Goal: Communication & Community: Answer question/provide support

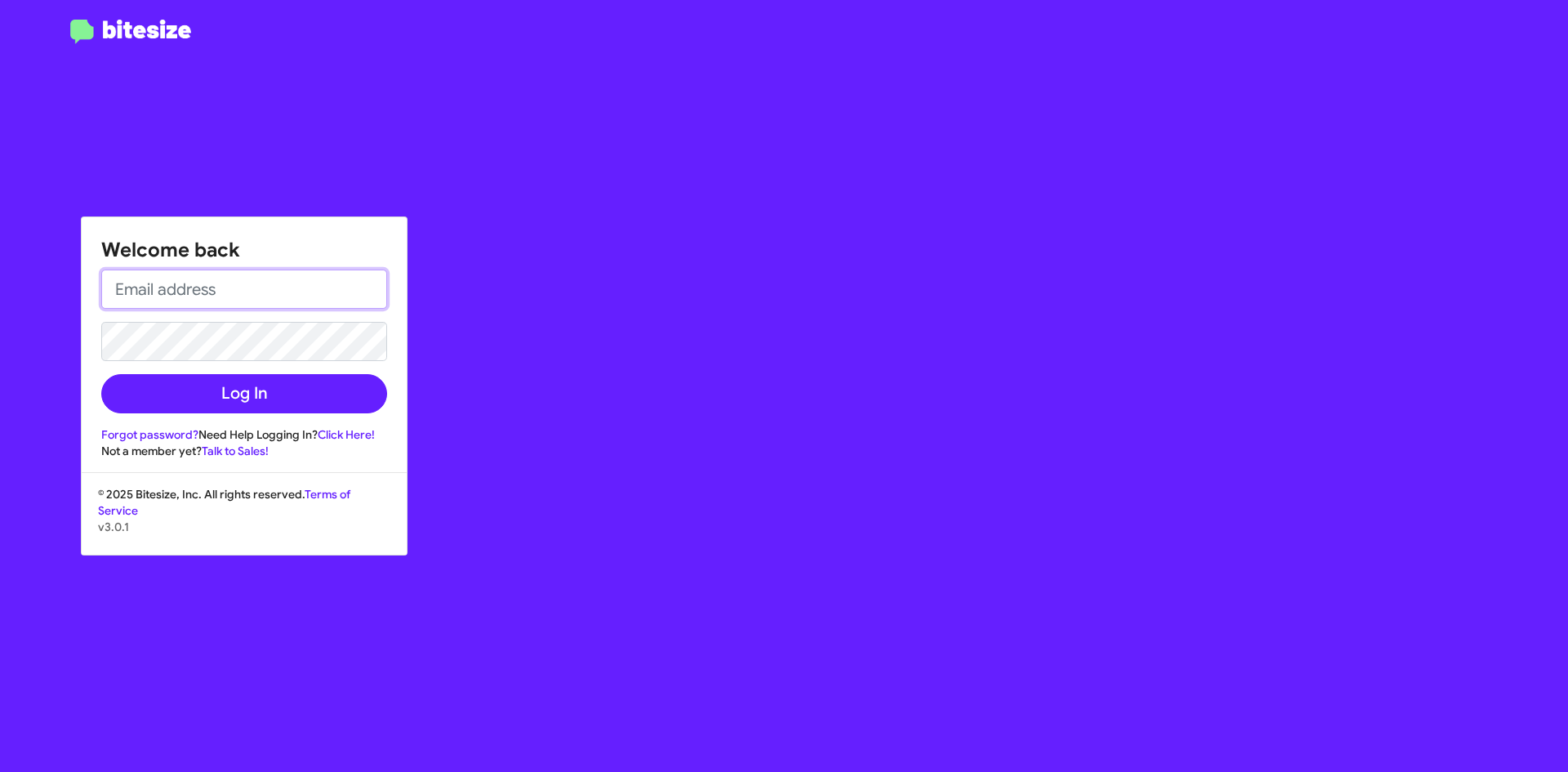
click at [218, 304] on input "email" at bounding box center [244, 288] width 286 height 39
type input "[EMAIL_ADDRESS][DOMAIN_NAME]"
click at [102, 374] on button "Log In" at bounding box center [244, 393] width 286 height 39
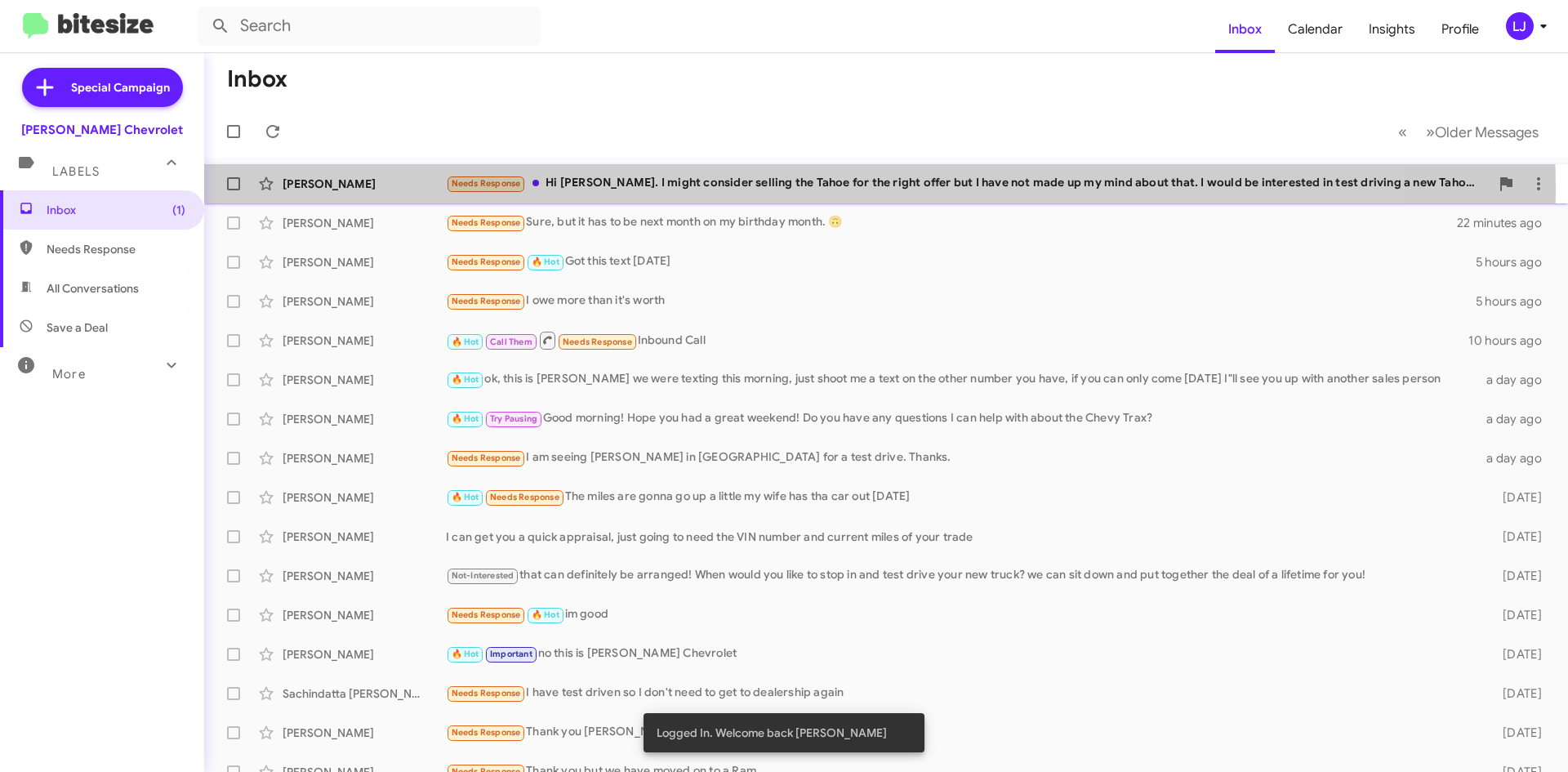
click at [754, 189] on div "Needs Response Hi [PERSON_NAME]. I might consider selling the Tahoe for the rig…" at bounding box center [968, 183] width 1043 height 19
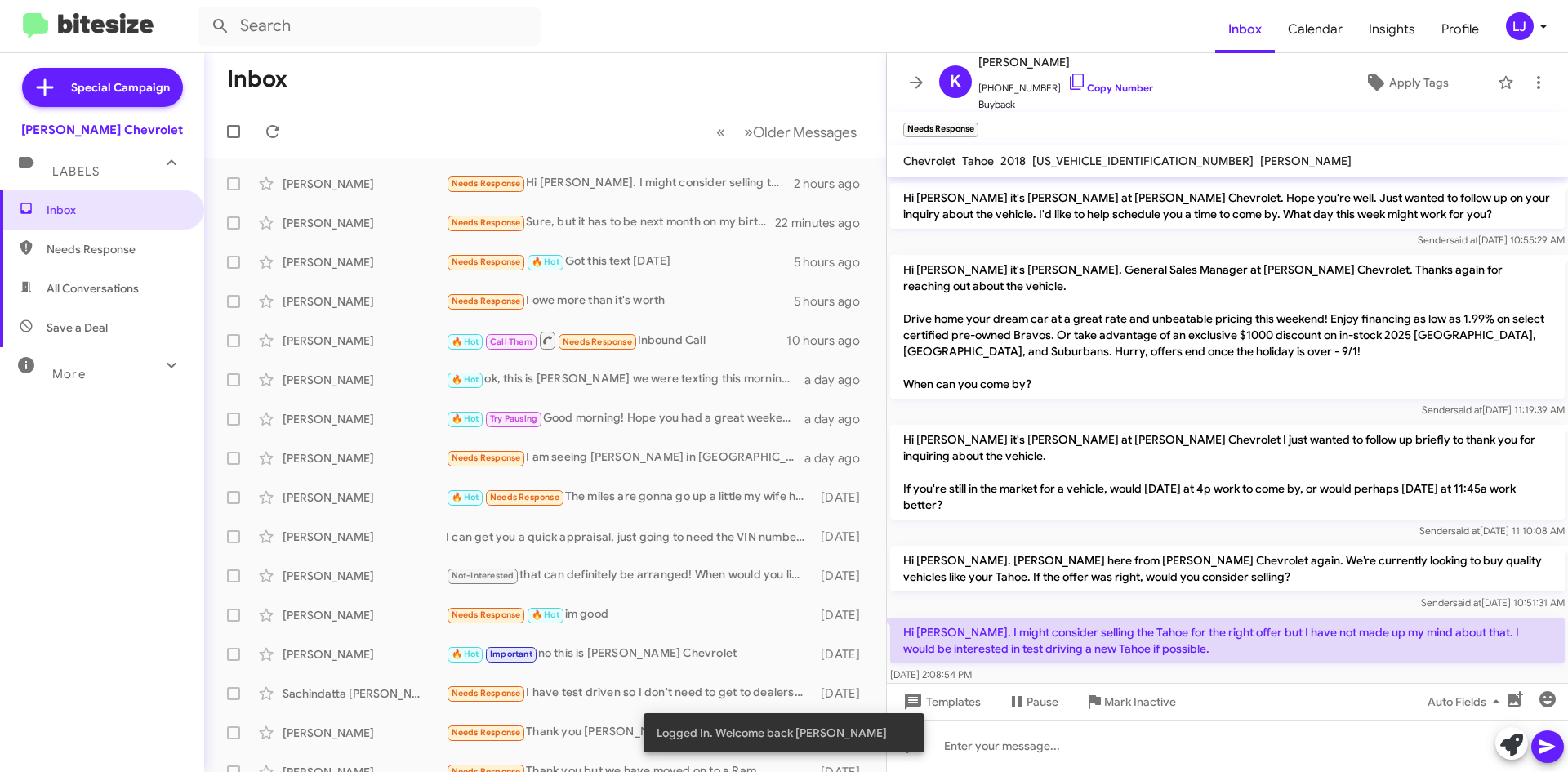
scroll to position [130, 0]
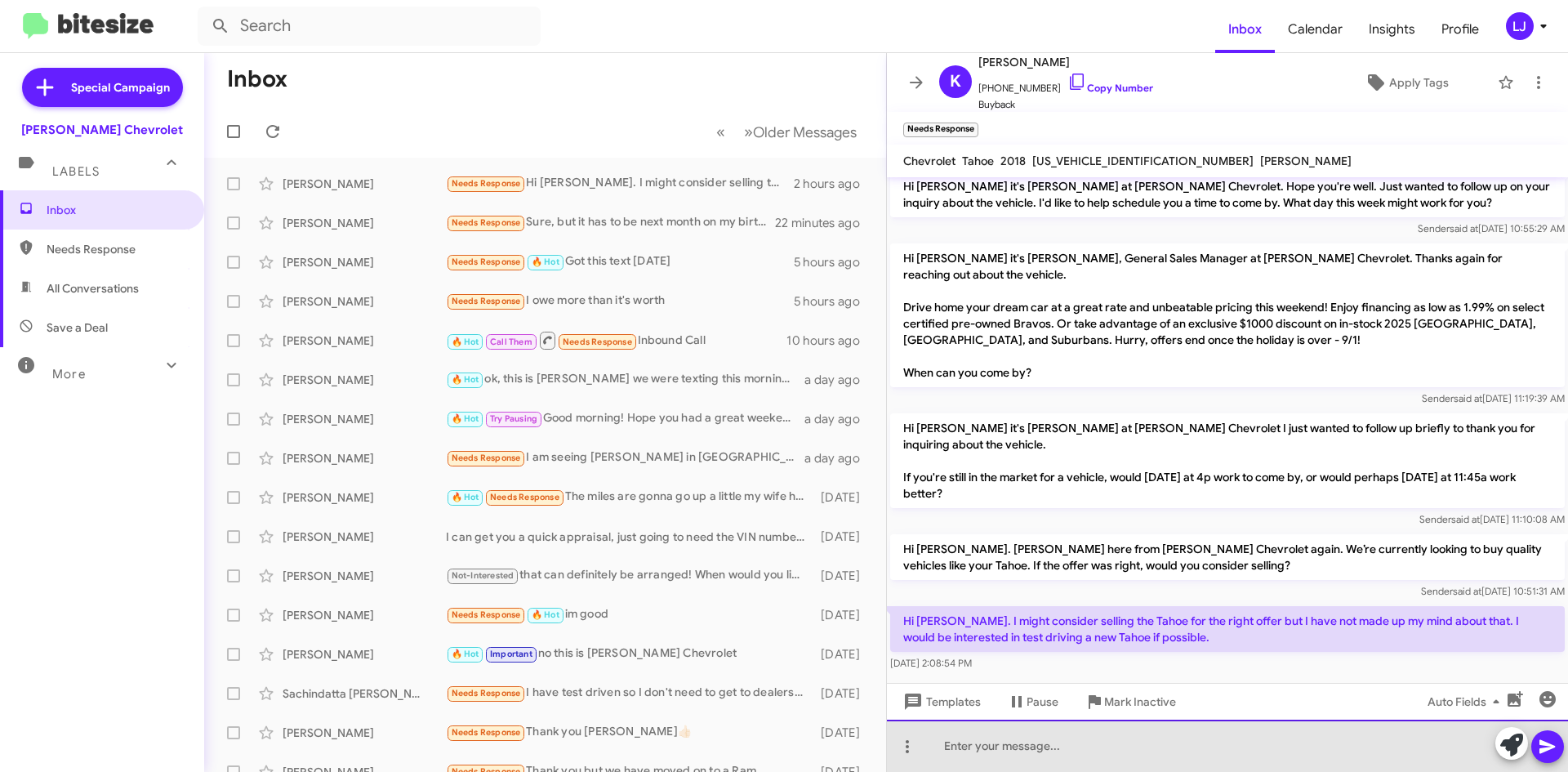
click at [1044, 748] on div at bounding box center [1227, 745] width 681 height 52
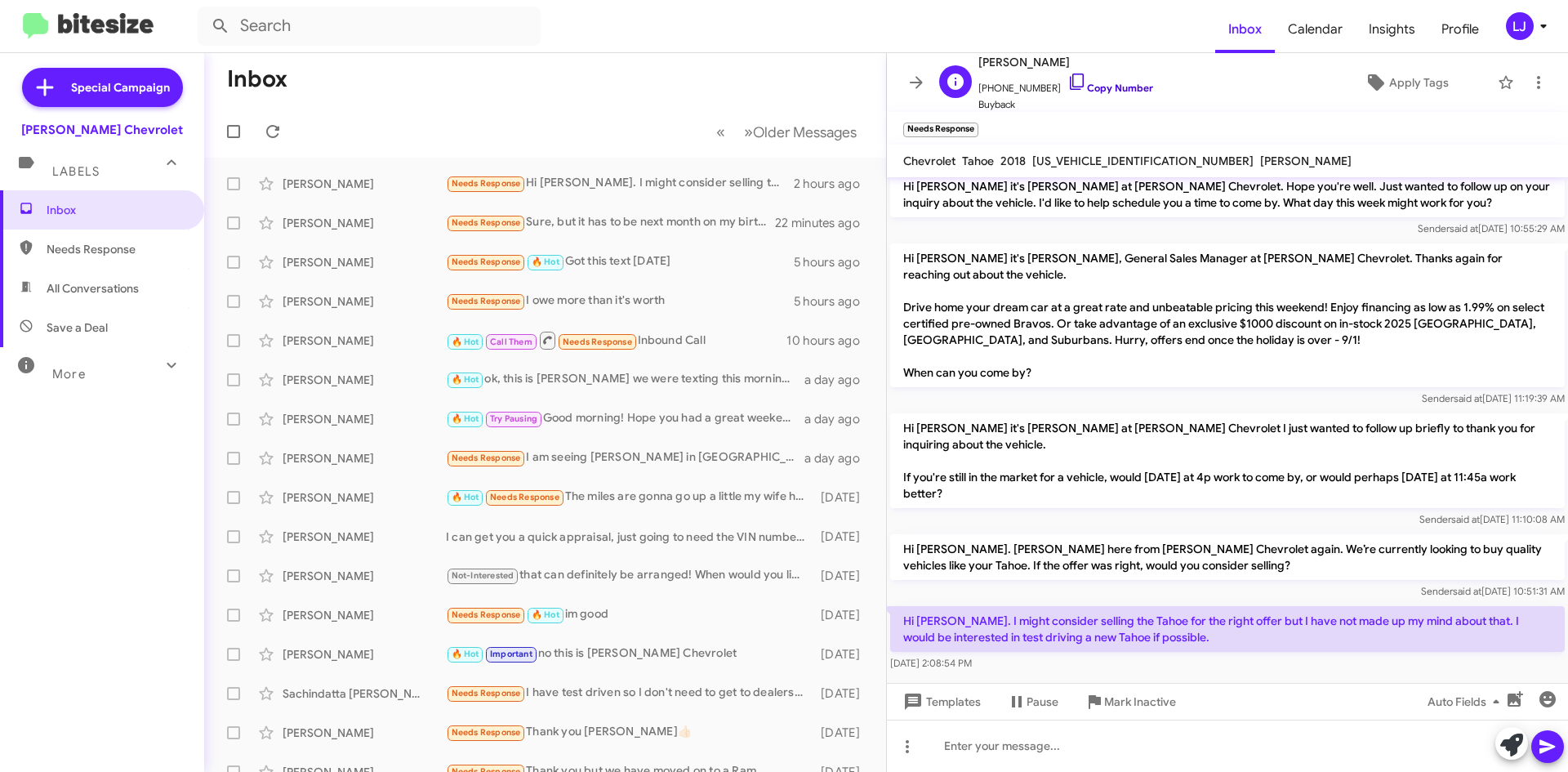
click at [1067, 85] on icon at bounding box center [1077, 82] width 20 height 20
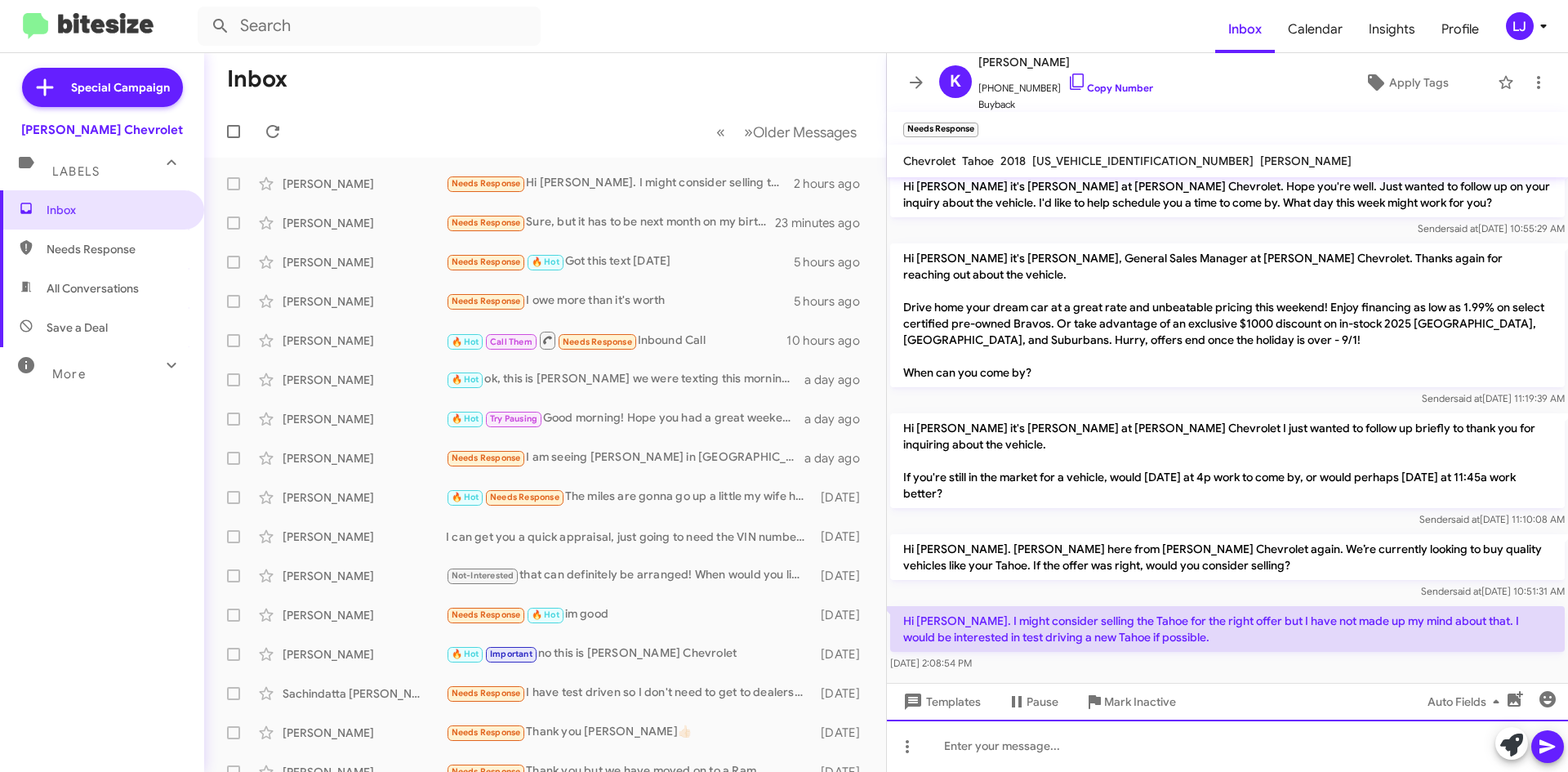
click at [1052, 734] on div at bounding box center [1227, 745] width 681 height 52
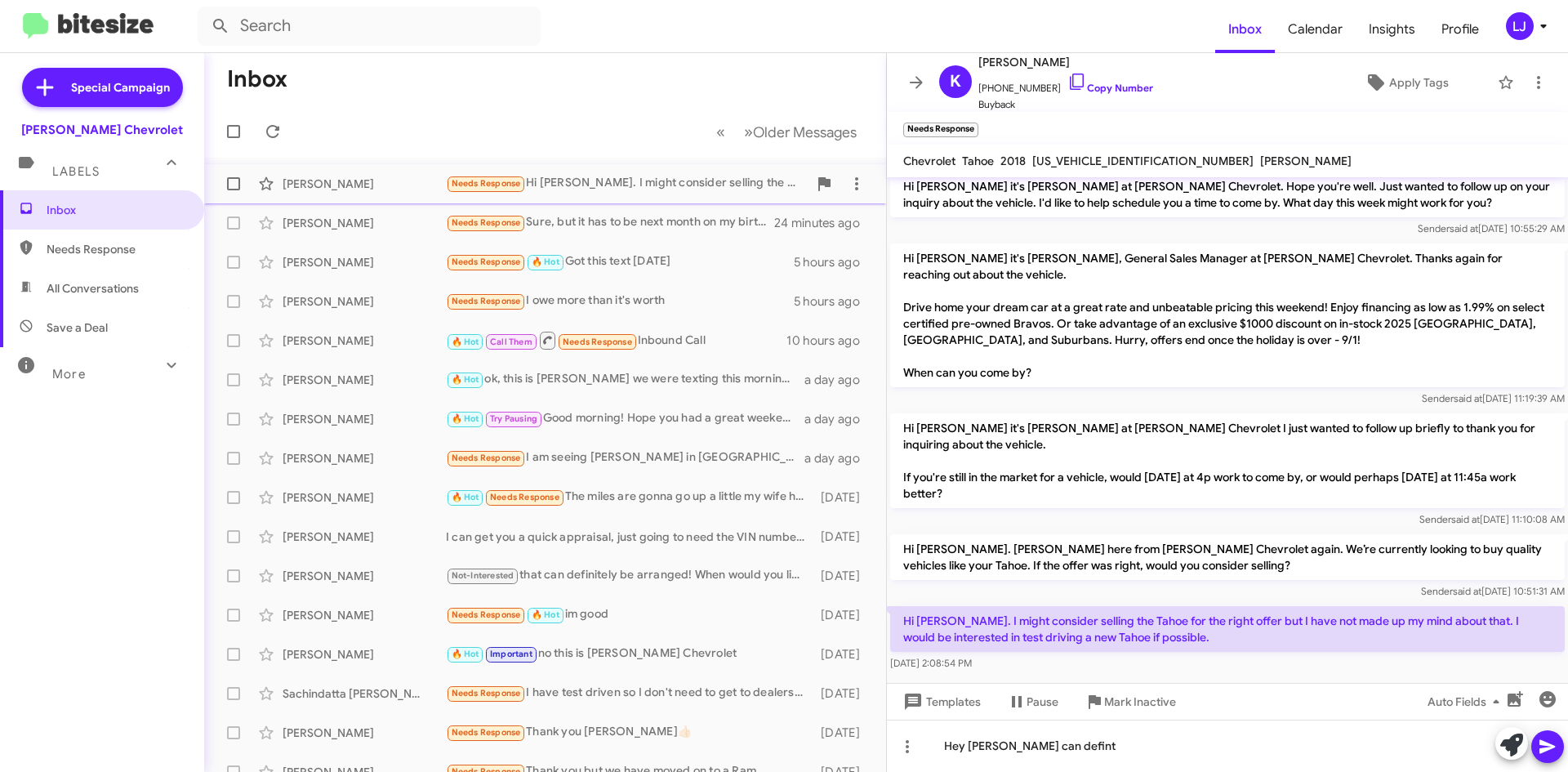
click at [336, 171] on div "[PERSON_NAME] Needs Response Hi [PERSON_NAME]. I might consider selling the Tah…" at bounding box center [545, 184] width 655 height 33
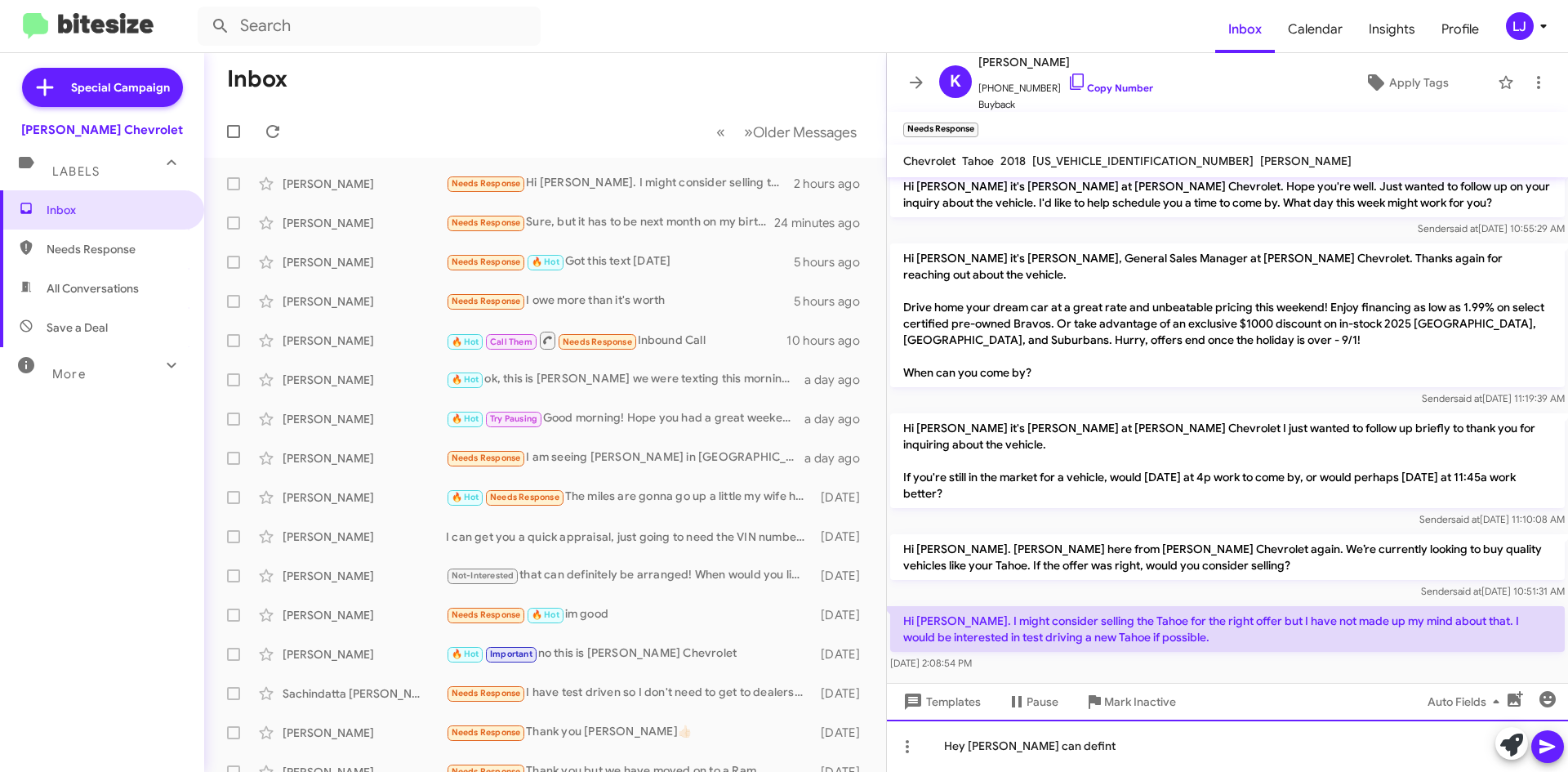
click at [1067, 732] on div "Hey [PERSON_NAME] can defint" at bounding box center [1227, 745] width 681 height 52
click at [1085, 746] on div "Hey [PERSON_NAME] can defint" at bounding box center [1227, 745] width 681 height 52
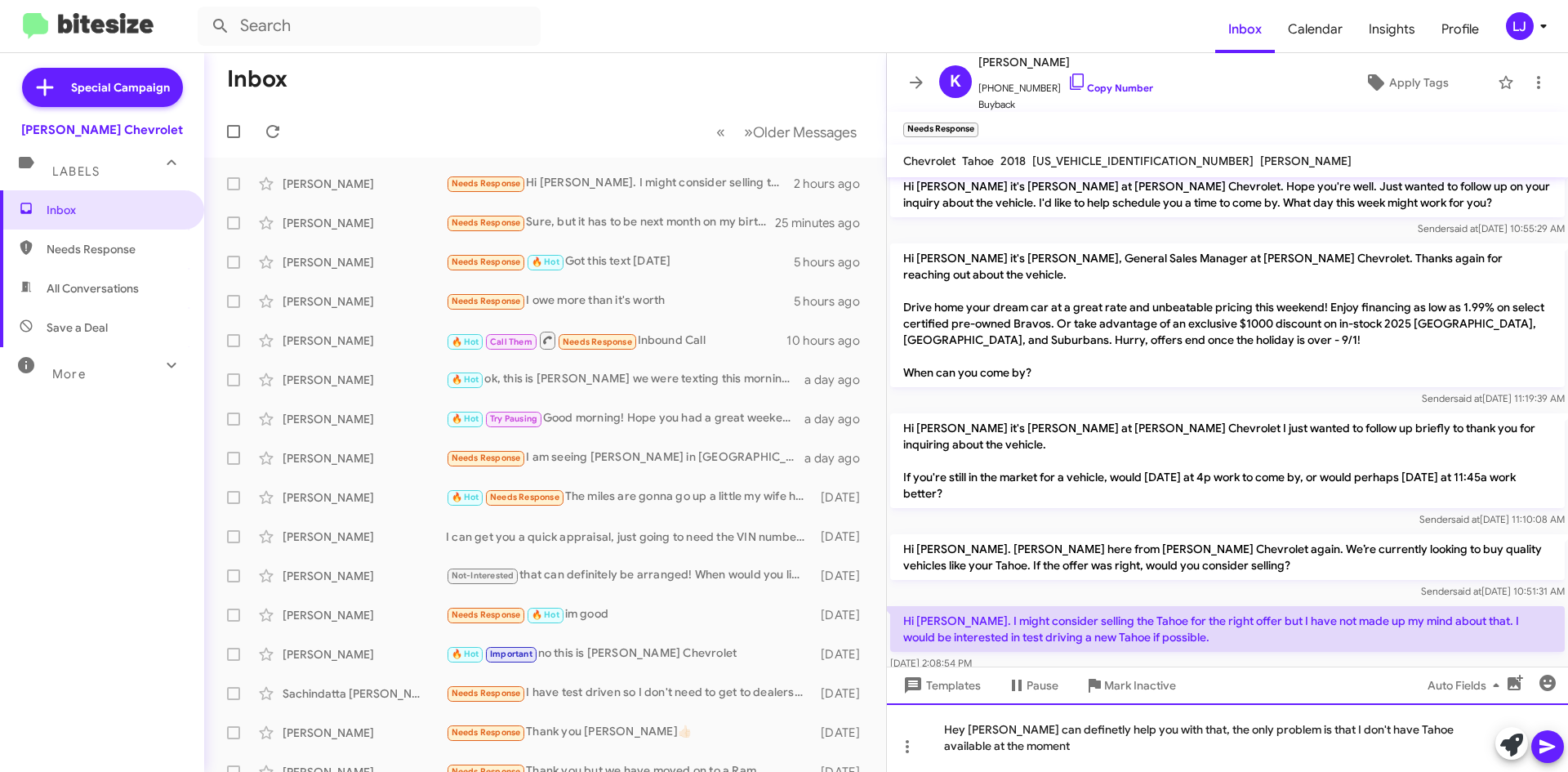
click at [1567, 750] on div "Hey [PERSON_NAME] can definetly help you with that, the only problem is that I …" at bounding box center [1227, 737] width 681 height 69
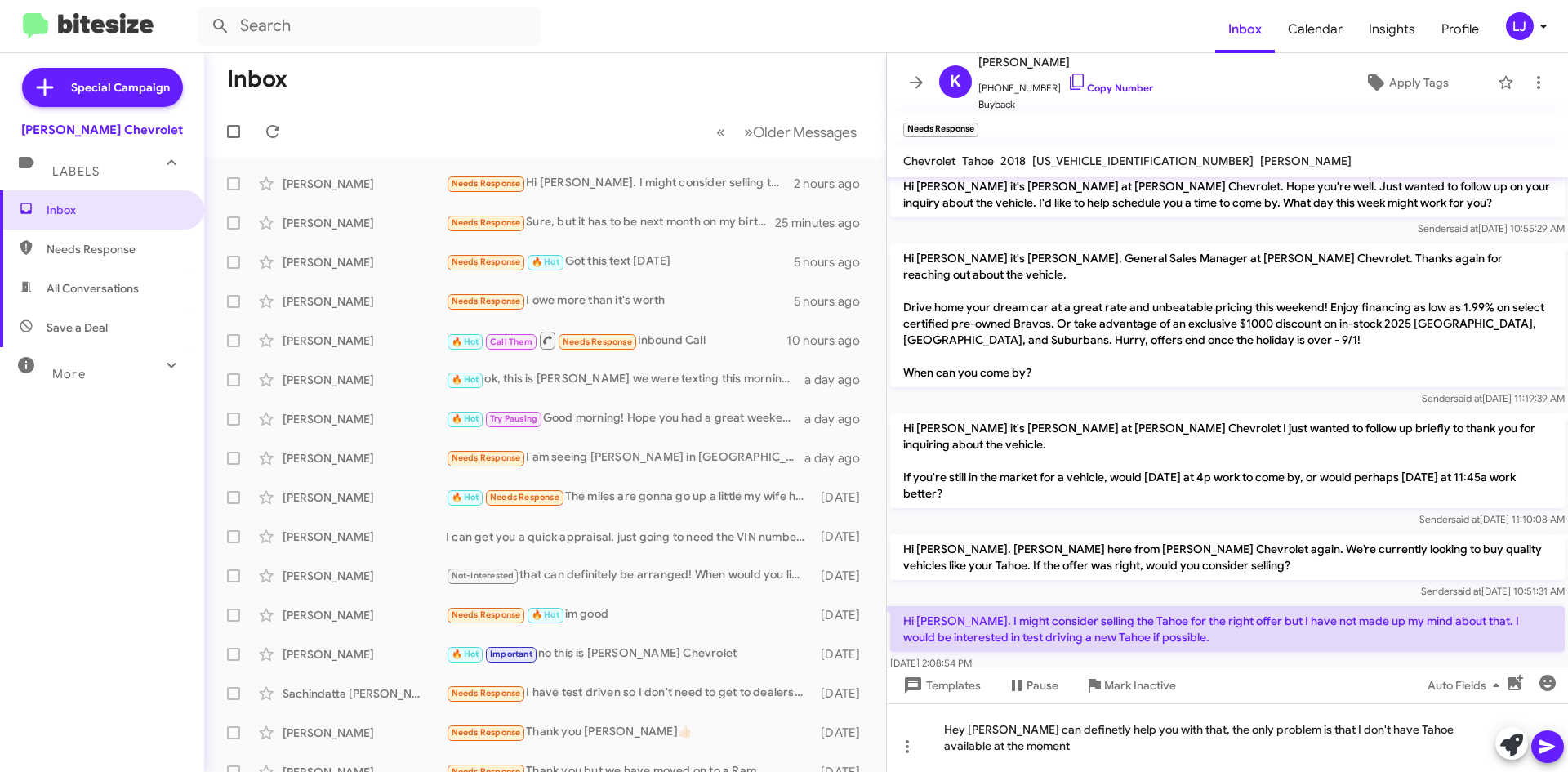
click at [1557, 746] on button at bounding box center [1547, 746] width 33 height 33
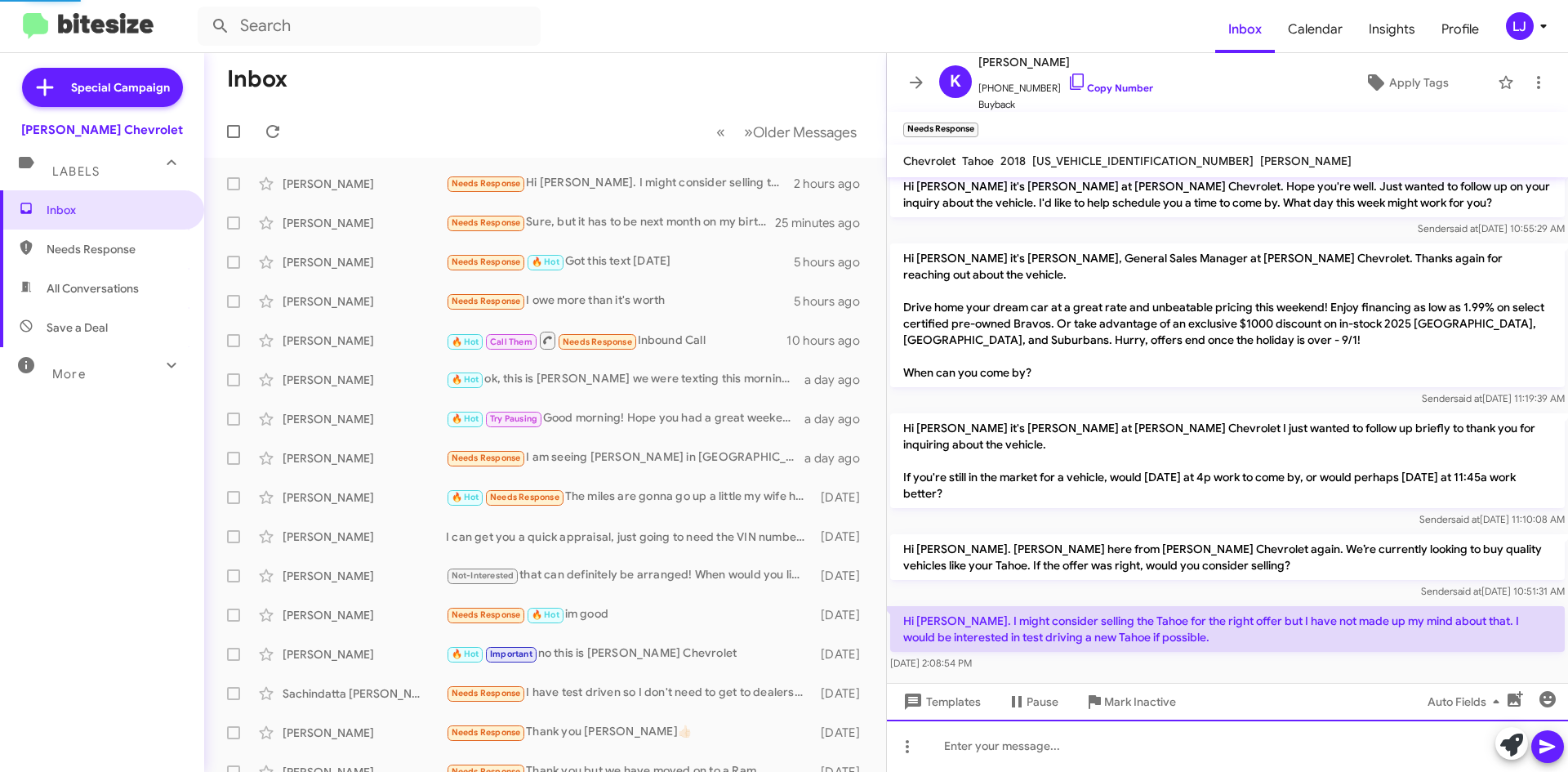
click at [1362, 742] on div at bounding box center [1227, 745] width 681 height 52
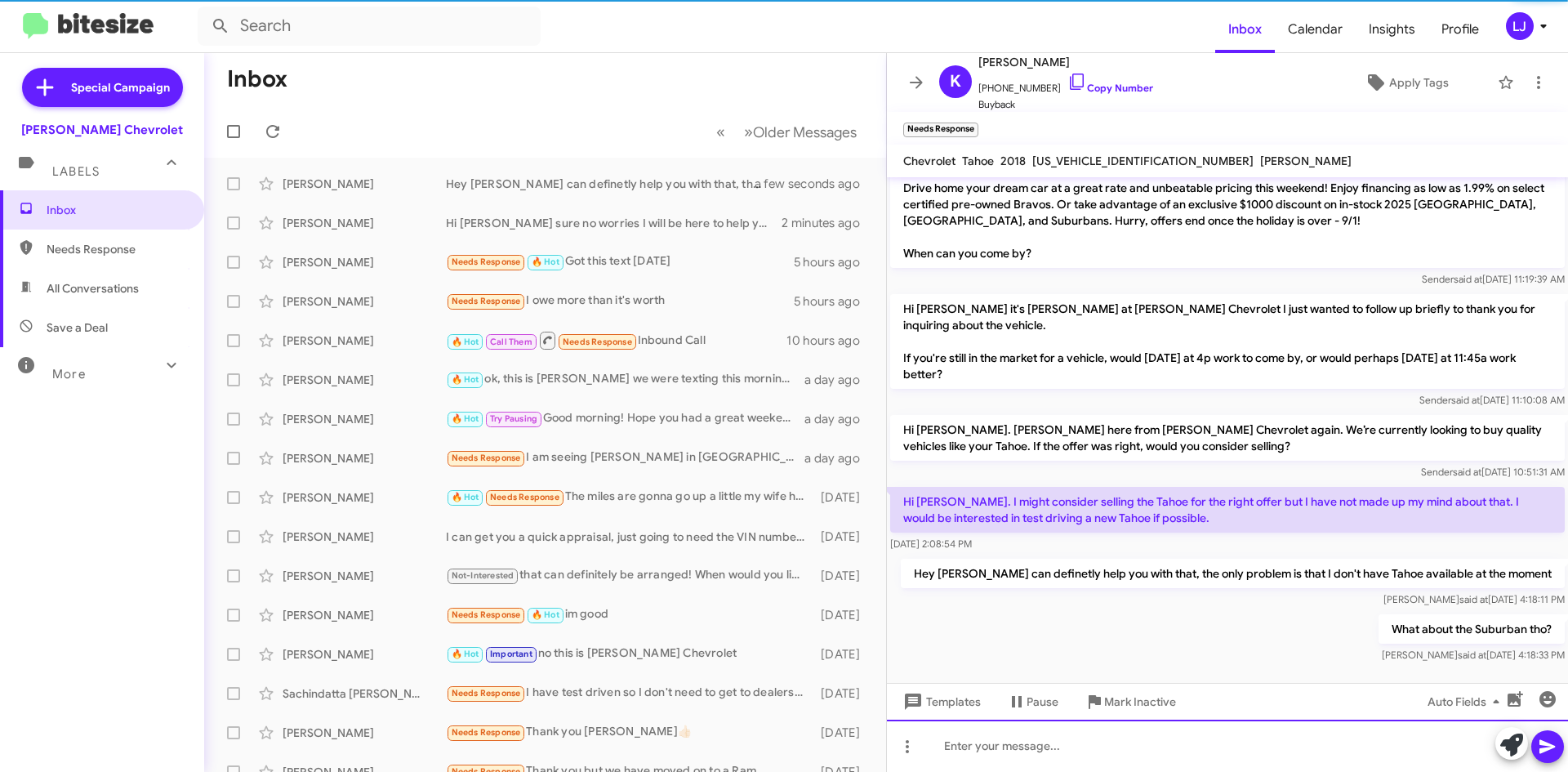
scroll to position [216, 0]
